Goal: Transaction & Acquisition: Purchase product/service

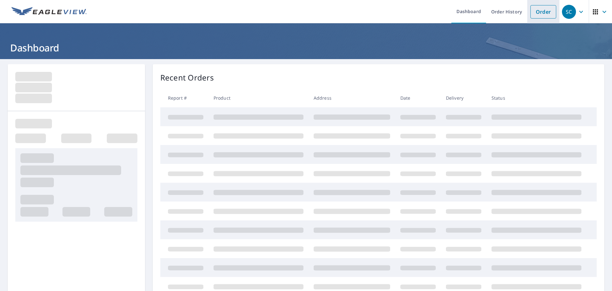
click at [544, 14] on link "Order" at bounding box center [544, 11] width 26 height 13
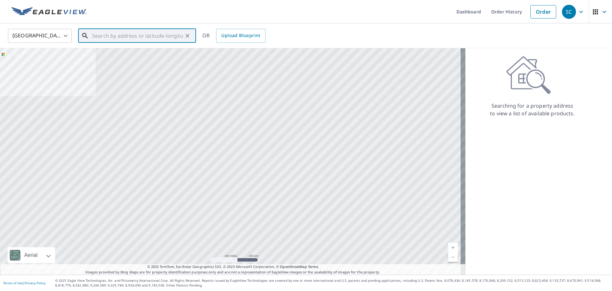
click at [124, 37] on input "text" at bounding box center [137, 36] width 91 height 18
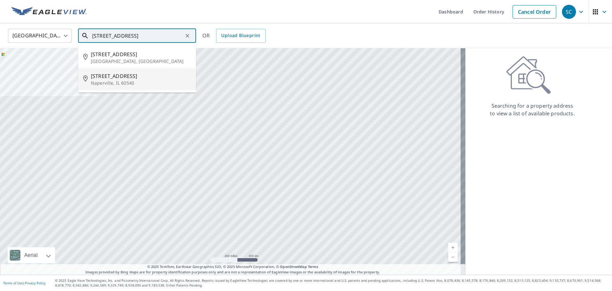
click at [130, 80] on p "Naperville, IL 60540" at bounding box center [141, 83] width 100 height 6
type input "[STREET_ADDRESS]"
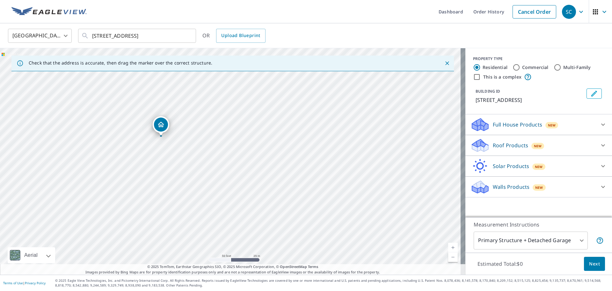
click at [512, 148] on p "Roof Products" at bounding box center [510, 145] width 35 height 8
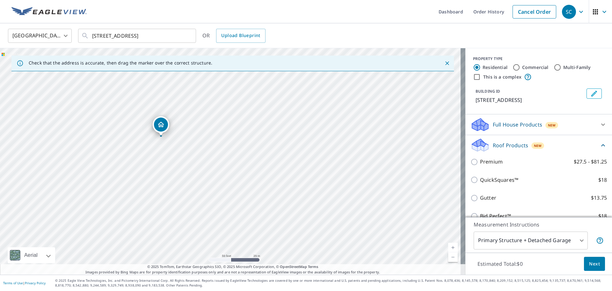
scroll to position [52, 0]
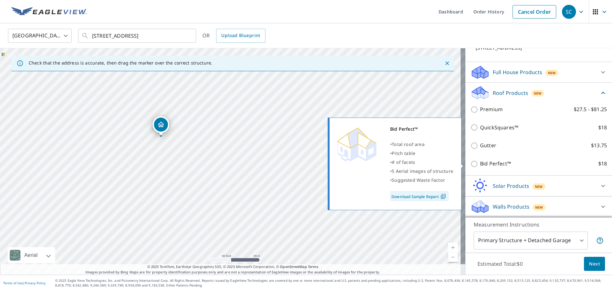
click at [481, 161] on p "Bid Perfect™" at bounding box center [495, 163] width 31 height 8
click at [480, 161] on input "Bid Perfect™ $18" at bounding box center [476, 164] width 10 height 8
checkbox input "true"
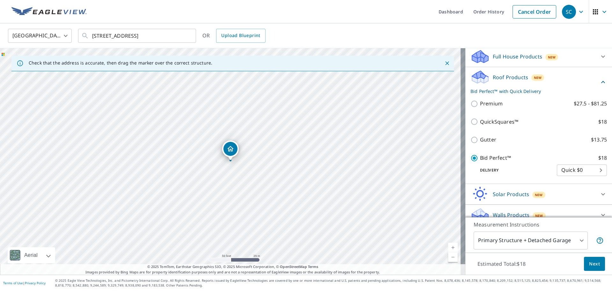
scroll to position [76, 0]
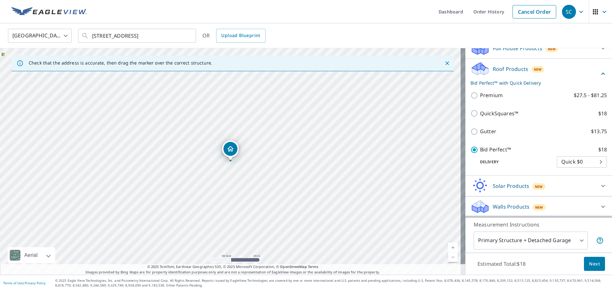
click at [594, 263] on span "Next" at bounding box center [594, 264] width 11 height 8
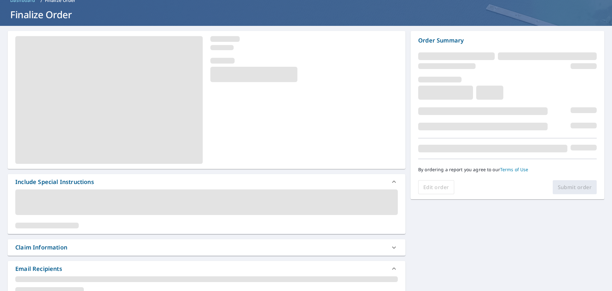
scroll to position [32, 0]
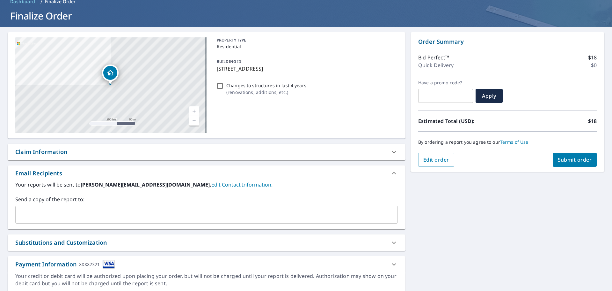
click at [354, 219] on input "text" at bounding box center [201, 214] width 367 height 12
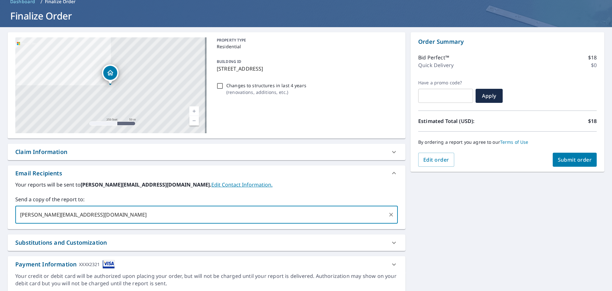
type input "[PERSON_NAME][EMAIL_ADDRESS][DOMAIN_NAME]"
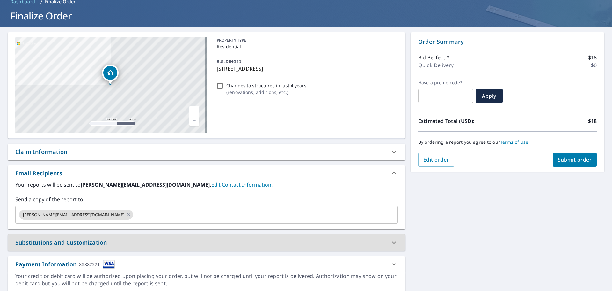
click at [564, 158] on span "Submit order" at bounding box center [575, 159] width 34 height 7
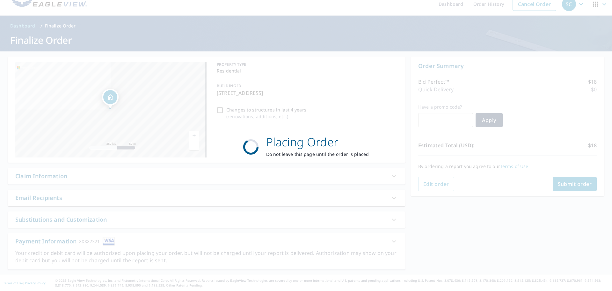
scroll to position [8, 0]
